Goal: Contribute content

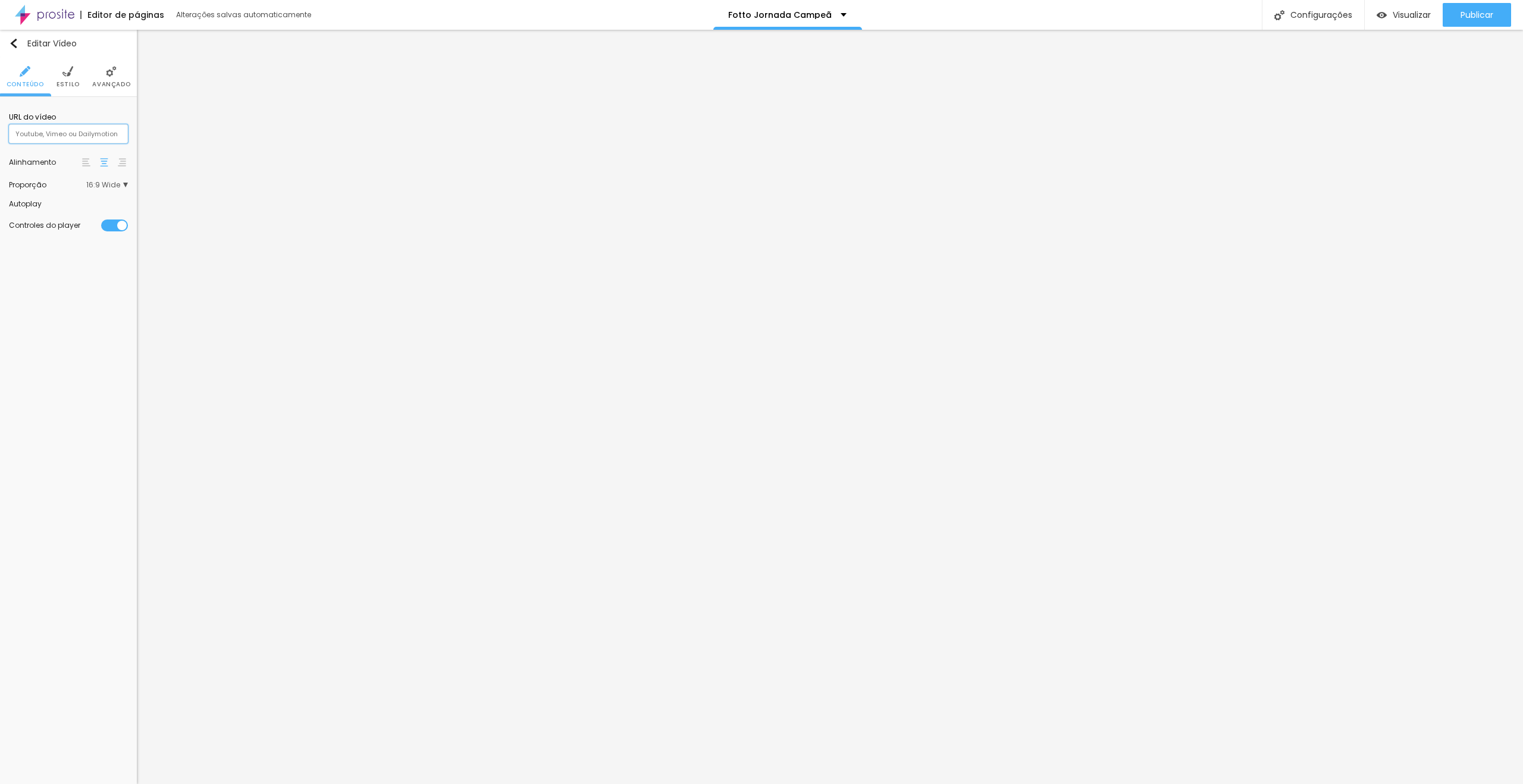
click at [95, 131] on input "text" at bounding box center [68, 134] width 119 height 19
paste input "[URL][DOMAIN_NAME]"
type input "[URL][DOMAIN_NAME]"
click at [1471, 16] on span "Publicar" at bounding box center [1477, 15] width 33 height 10
click at [1435, 87] on link "Visualizar página" at bounding box center [1445, 91] width 107 height 8
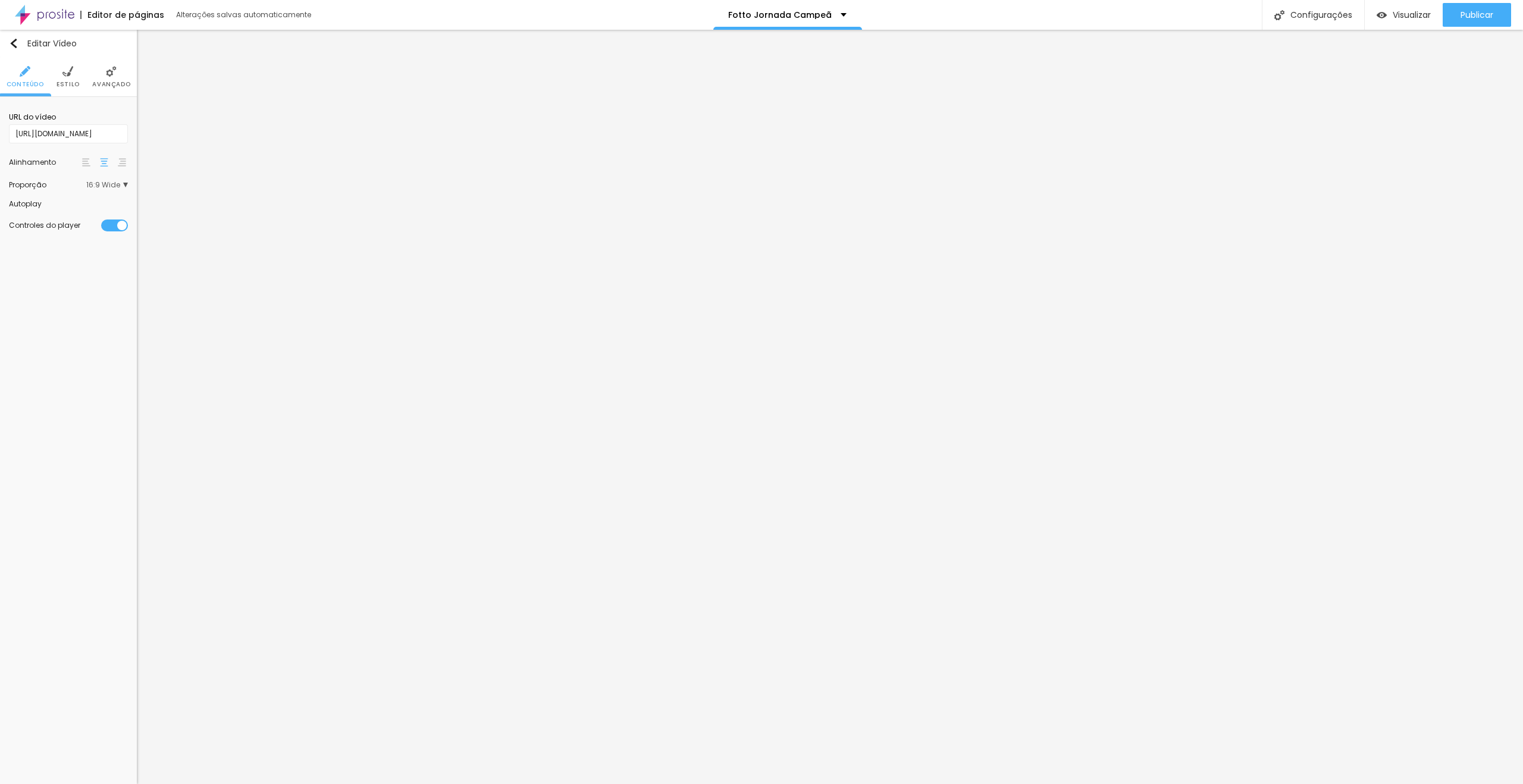
click at [118, 74] on li "Avançado" at bounding box center [111, 76] width 38 height 39
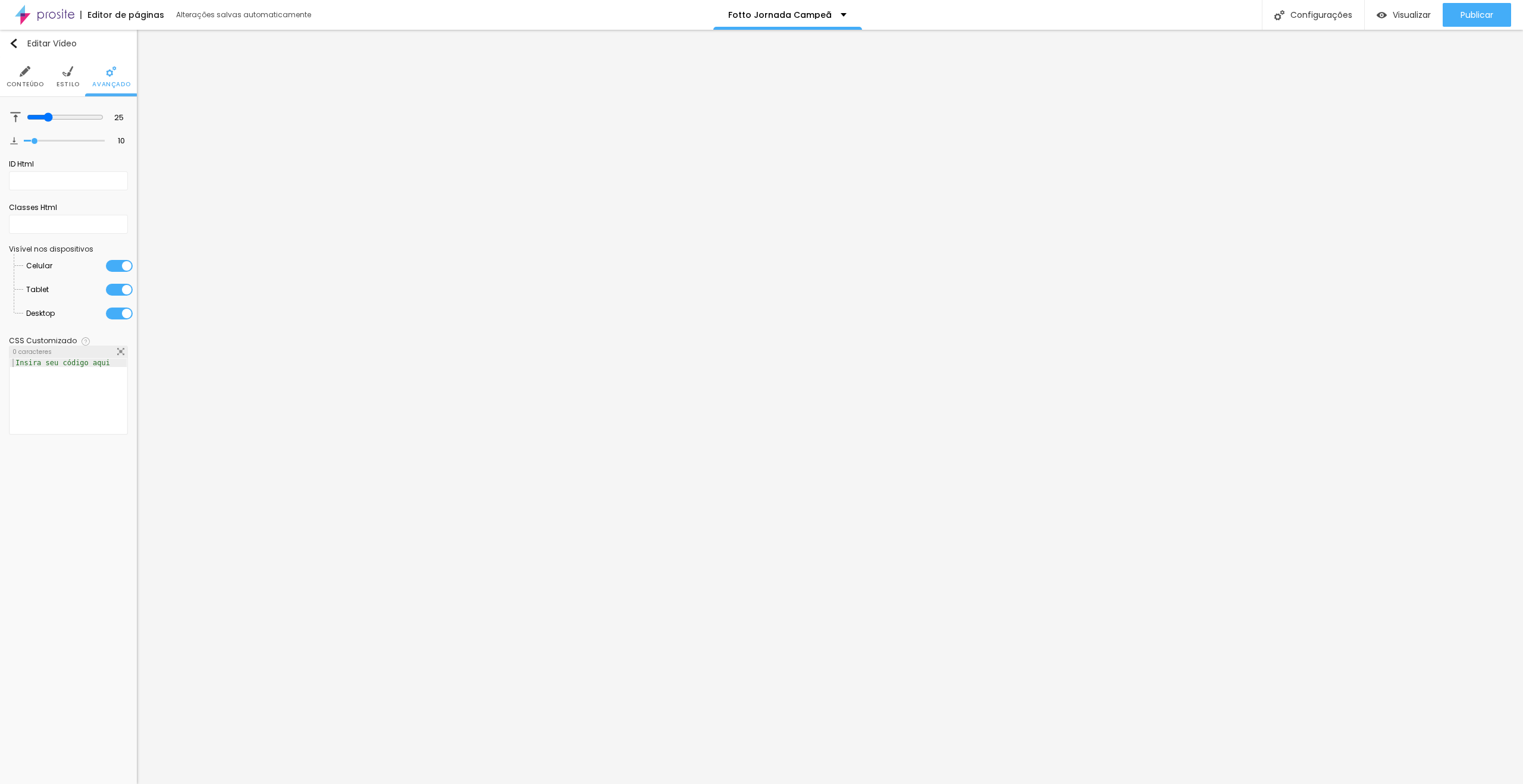
click at [58, 70] on li "Estilo" at bounding box center [68, 76] width 23 height 39
click at [21, 71] on img at bounding box center [25, 71] width 10 height 10
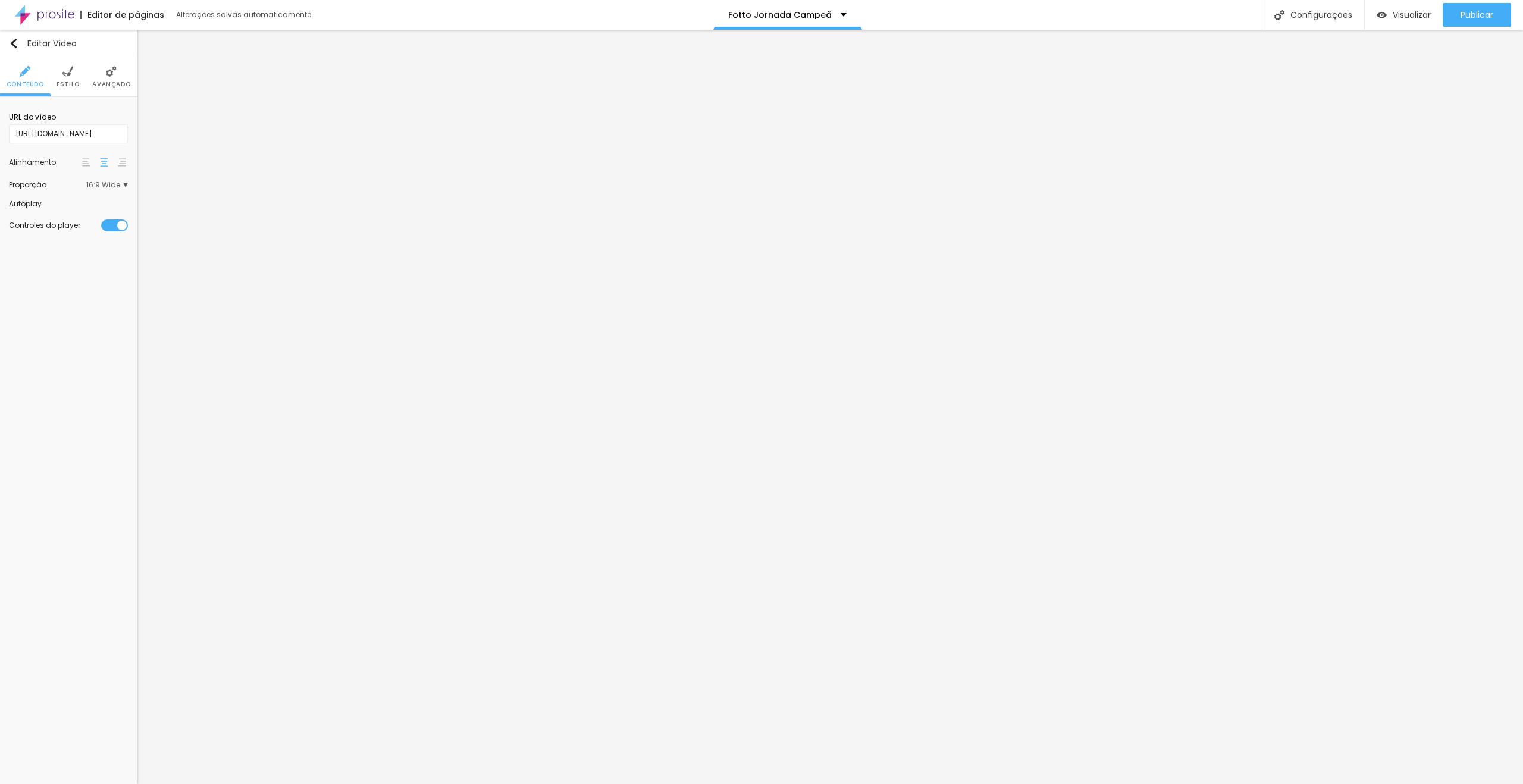
click at [102, 340] on div "Editar Vídeo Conteúdo Estilo Avançado URL do vídeo [URL][DOMAIN_NAME] Alinhamen…" at bounding box center [68, 407] width 137 height 754
click at [1441, 87] on link "Visualizar página" at bounding box center [1445, 91] width 107 height 8
